Goal: Find specific page/section: Find specific page/section

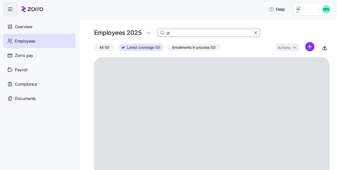
type input "g"
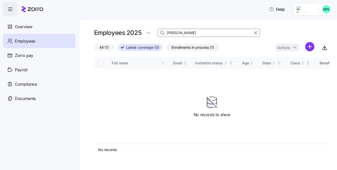
type input "[PERSON_NAME]"
click at [107, 48] on span "All (1)" at bounding box center [103, 47] width 9 height 7
click at [94, 49] on input "All (1)" at bounding box center [94, 49] width 0 height 0
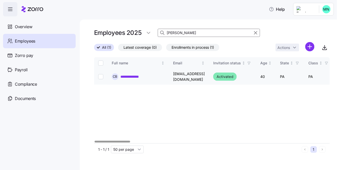
click at [129, 75] on link "**********" at bounding box center [134, 76] width 28 height 5
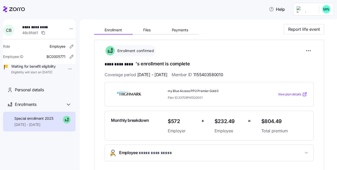
scroll to position [70, 0]
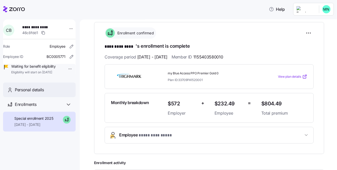
click at [33, 93] on span "Personal details" at bounding box center [29, 89] width 29 height 6
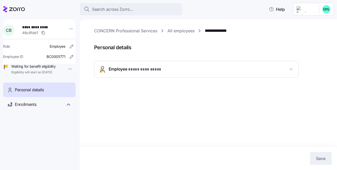
click at [145, 69] on span "* ********* **** *" at bounding box center [144, 69] width 33 height 6
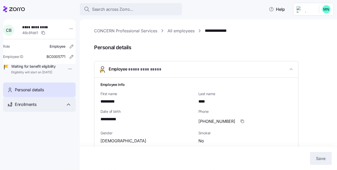
click at [33, 107] on span "Enrollments" at bounding box center [25, 104] width 21 height 6
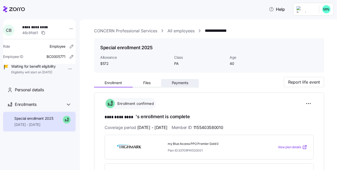
click at [182, 83] on span "Payments" at bounding box center [180, 83] width 17 height 4
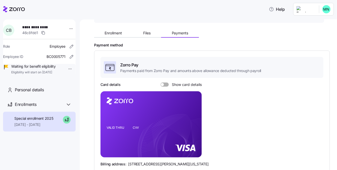
scroll to position [39, 0]
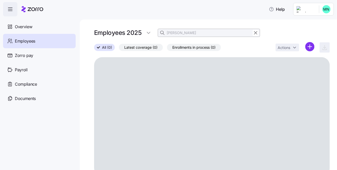
click at [181, 33] on input "[PERSON_NAME]" at bounding box center [209, 33] width 102 height 8
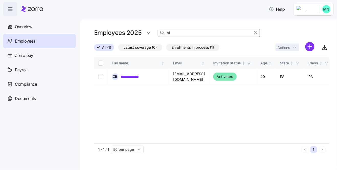
type input "b"
type input "toro"
click at [140, 75] on link "**********" at bounding box center [134, 76] width 29 height 5
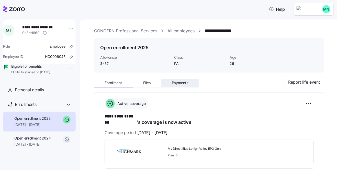
click at [178, 79] on button "Payments" at bounding box center [180, 83] width 38 height 8
